Goal: Information Seeking & Learning: Learn about a topic

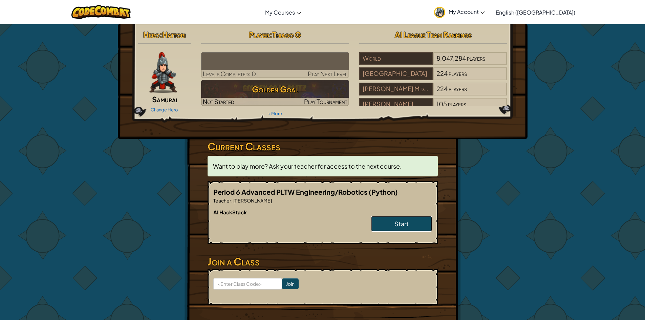
click at [406, 221] on span "Start" at bounding box center [402, 224] width 14 height 8
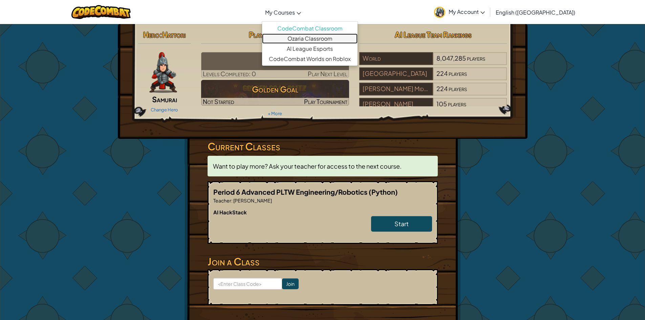
click at [338, 38] on link "Ozaria Classroom" at bounding box center [310, 39] width 96 height 10
